Goal: Transaction & Acquisition: Purchase product/service

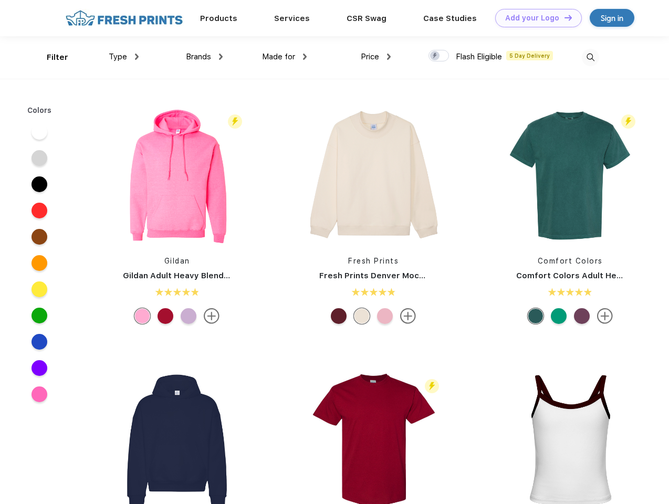
click at [534, 18] on link "Add your Logo Design Tool" at bounding box center [538, 18] width 87 height 18
click at [0, 0] on div "Design Tool" at bounding box center [0, 0] width 0 height 0
click at [563, 17] on link "Add your Logo Design Tool" at bounding box center [538, 18] width 87 height 18
click at [50, 57] on div "Filter" at bounding box center [58, 57] width 22 height 12
click at [124, 57] on span "Type" at bounding box center [118, 56] width 18 height 9
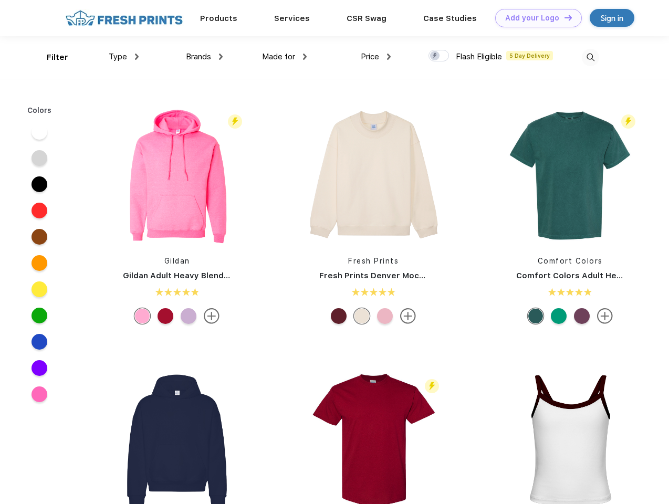
click at [204, 57] on span "Brands" at bounding box center [198, 56] width 25 height 9
click at [285, 57] on span "Made for" at bounding box center [278, 56] width 33 height 9
click at [376, 57] on span "Price" at bounding box center [370, 56] width 18 height 9
click at [439, 56] on div at bounding box center [438, 56] width 20 height 12
click at [435, 56] on input "checkbox" at bounding box center [431, 52] width 7 height 7
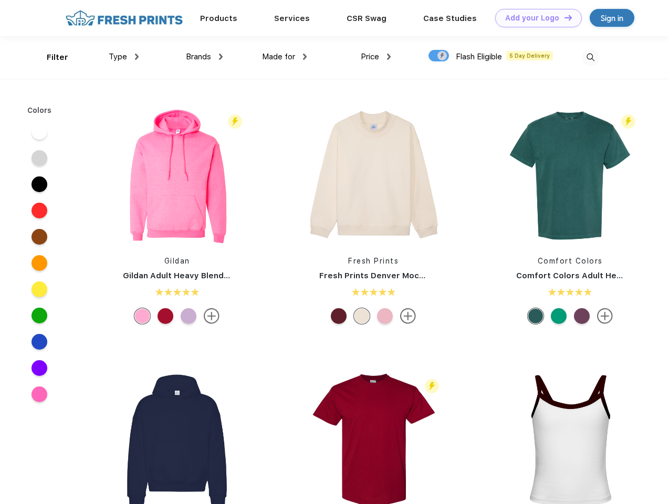
click at [590, 57] on img at bounding box center [590, 57] width 17 height 17
